Goal: Task Accomplishment & Management: Complete application form

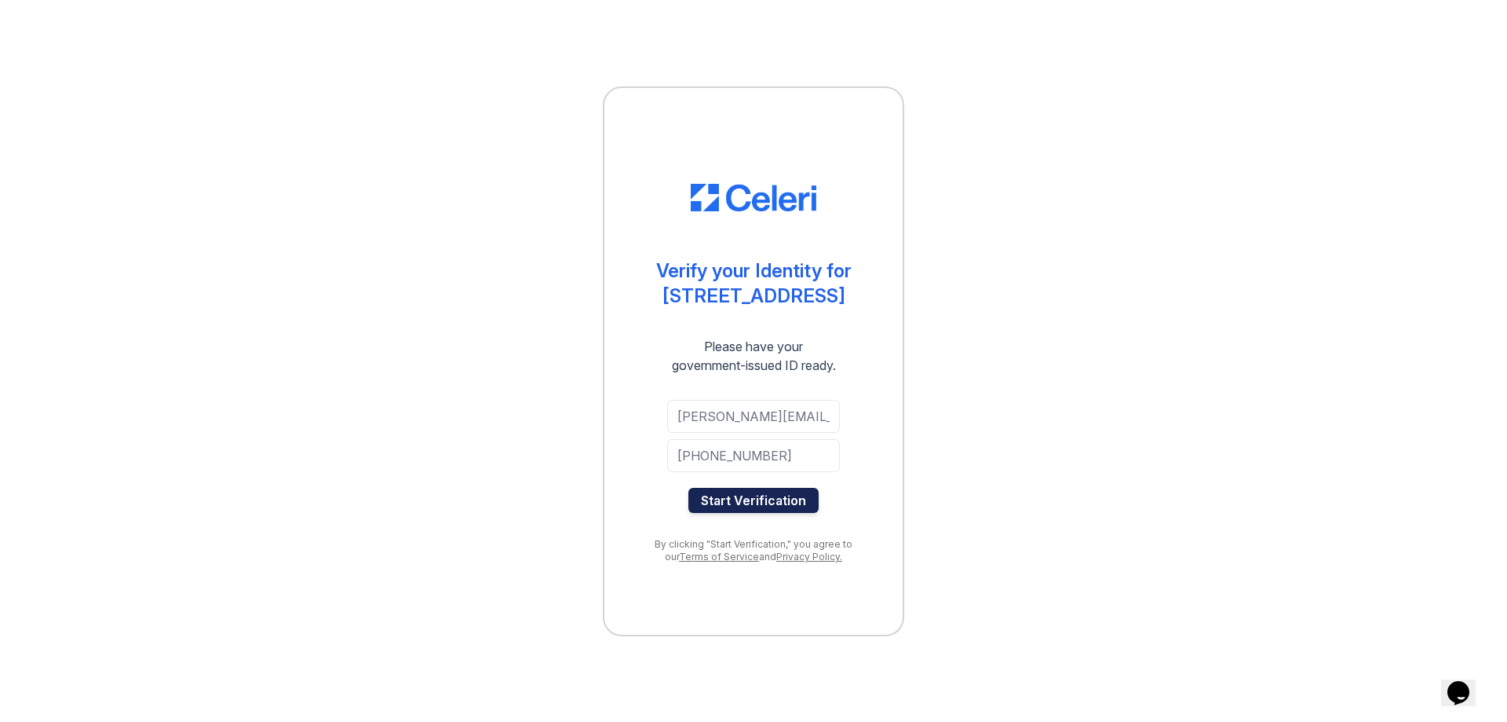
click at [761, 502] on button "Start Verification" at bounding box center [754, 500] width 130 height 25
